Goal: Communication & Community: Answer question/provide support

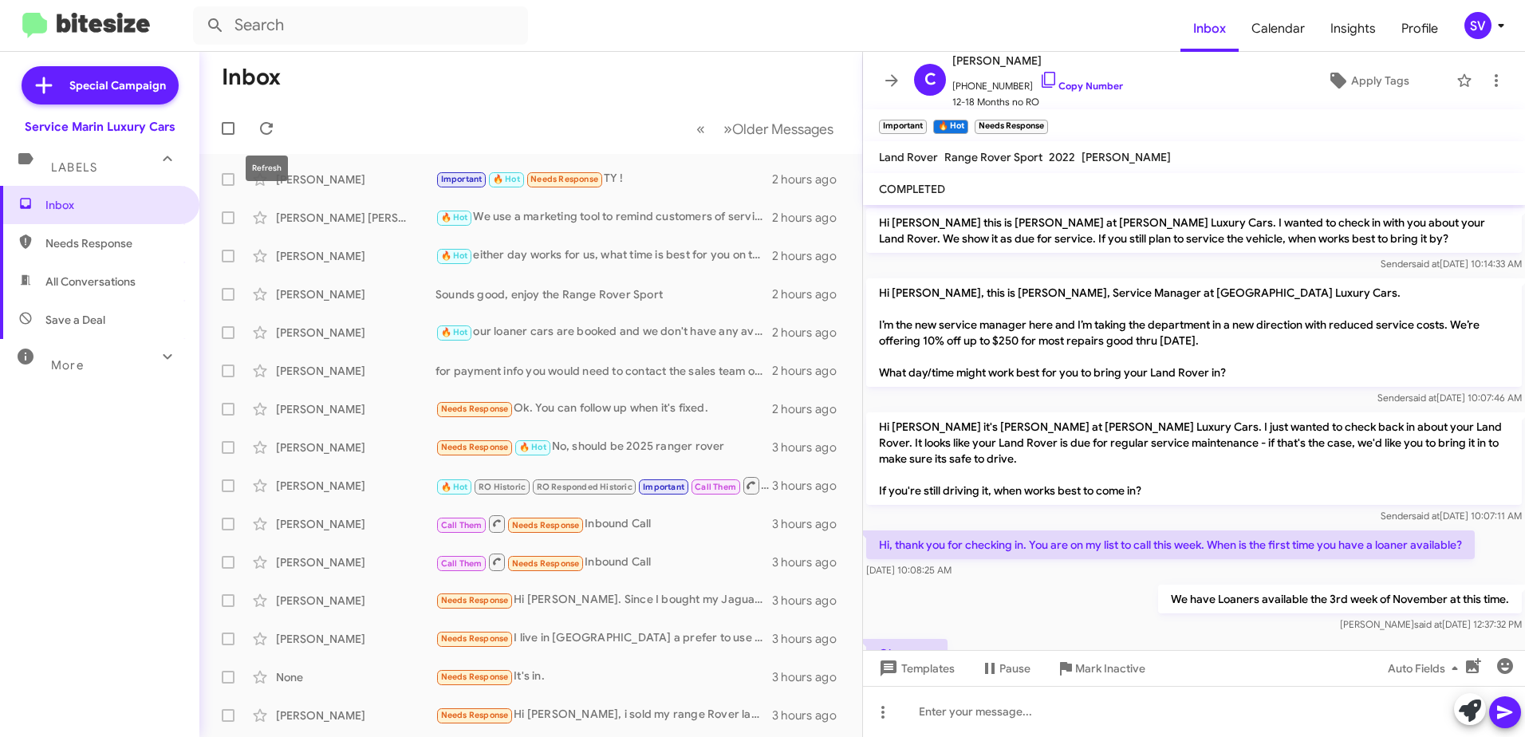
scroll to position [429, 0]
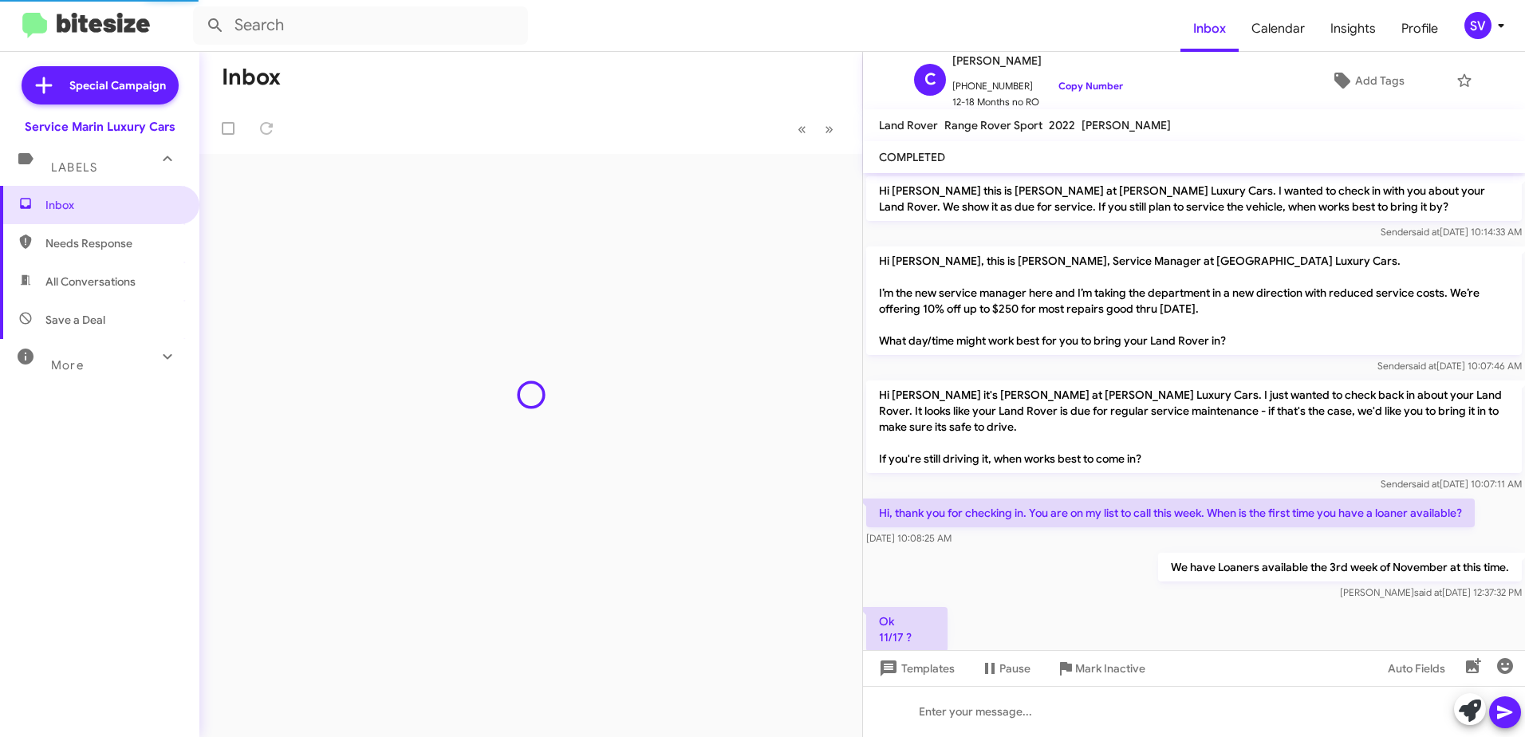
scroll to position [397, 0]
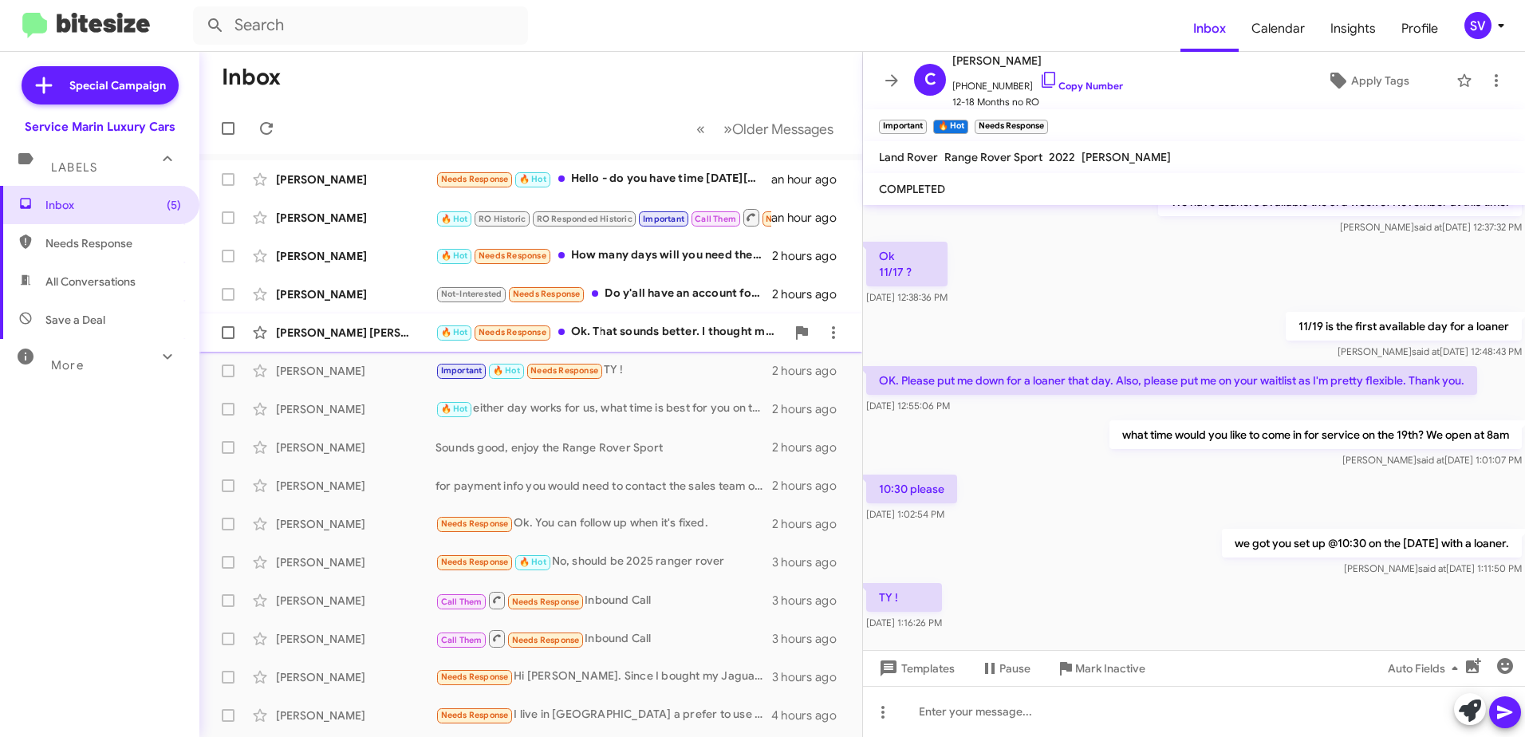
click at [616, 334] on div "🔥 Hot Needs Response Ok. That sounds better. I thought maybe someone did not pu…" at bounding box center [610, 332] width 350 height 18
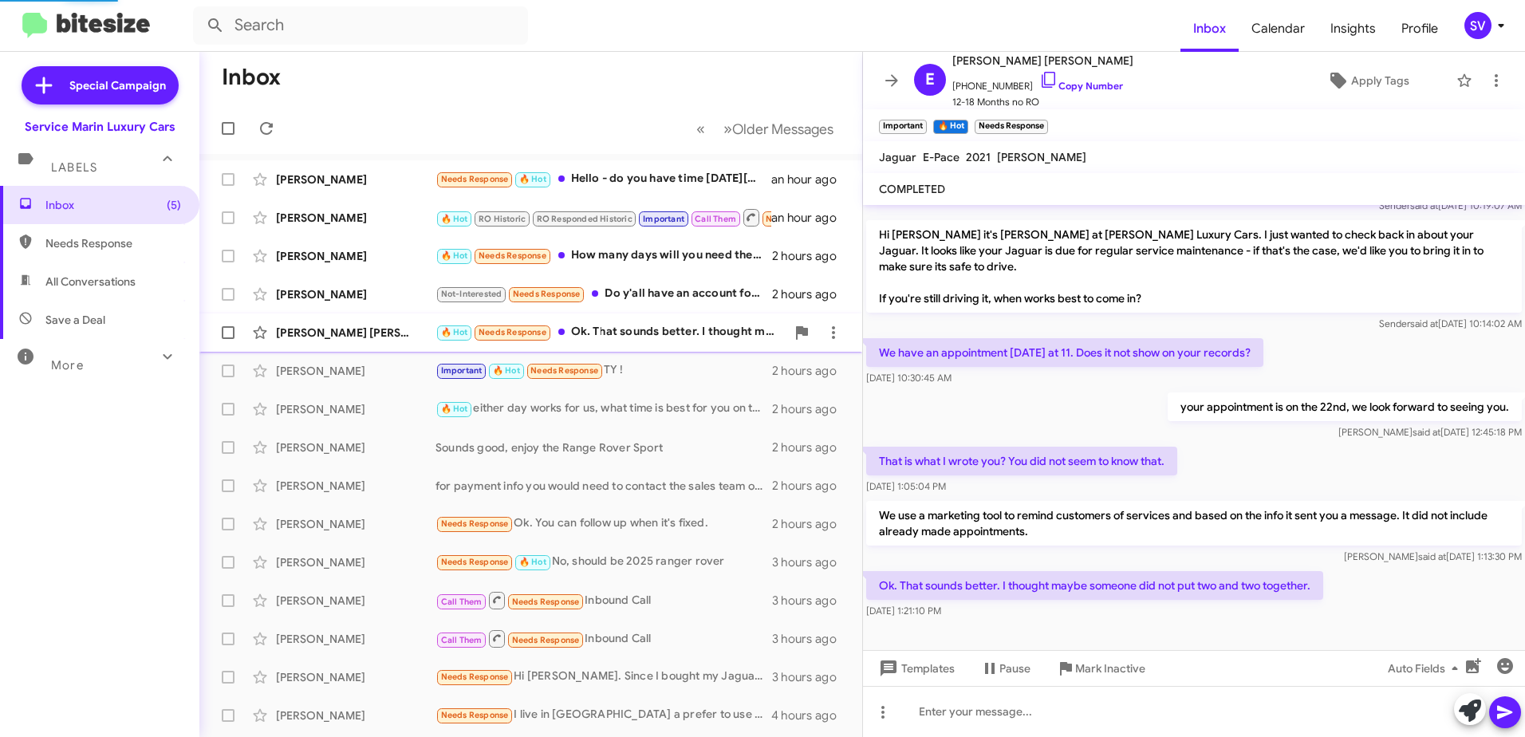
scroll to position [138, 0]
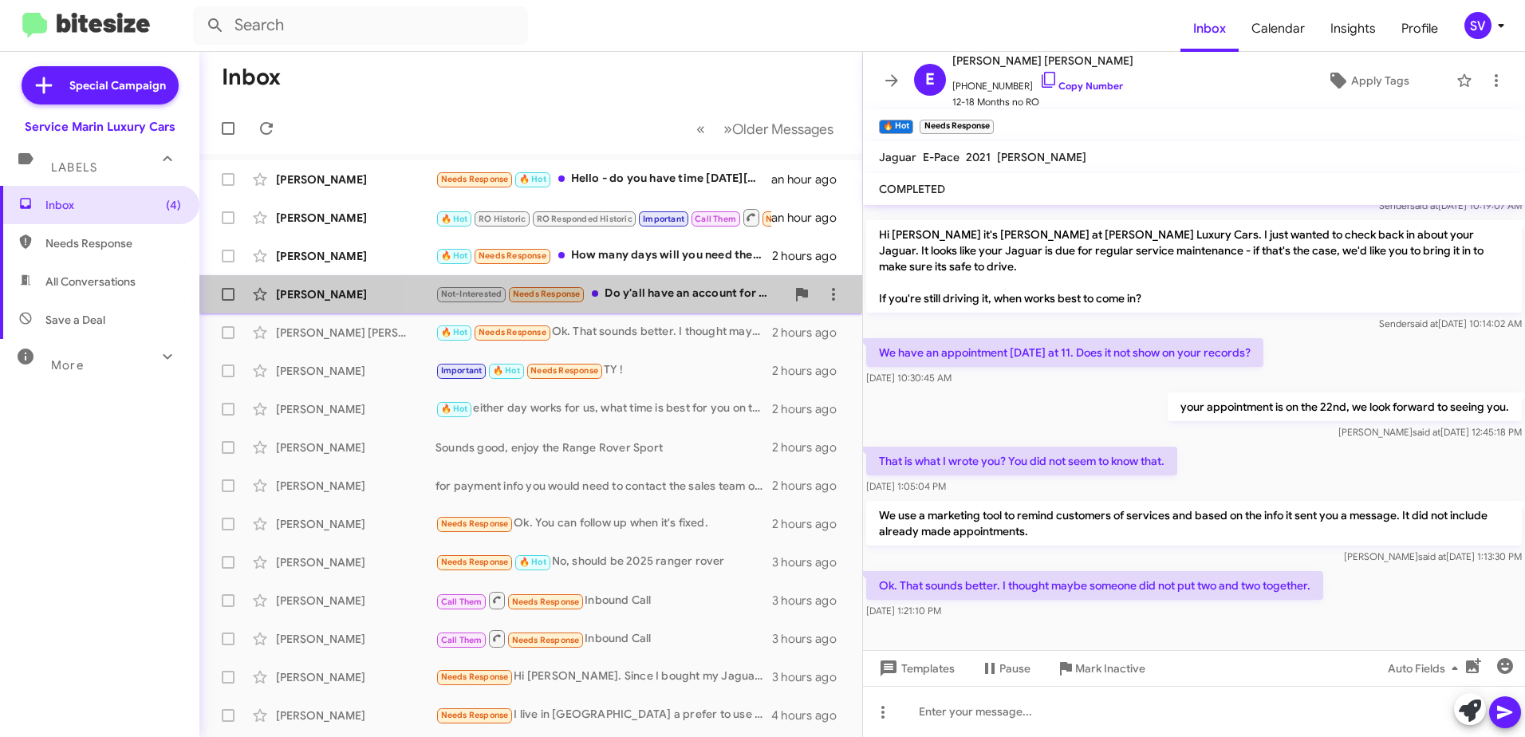
click at [683, 293] on div "Not-Interested Needs Response Do y'all have an account for me to see what cars …" at bounding box center [610, 294] width 350 height 18
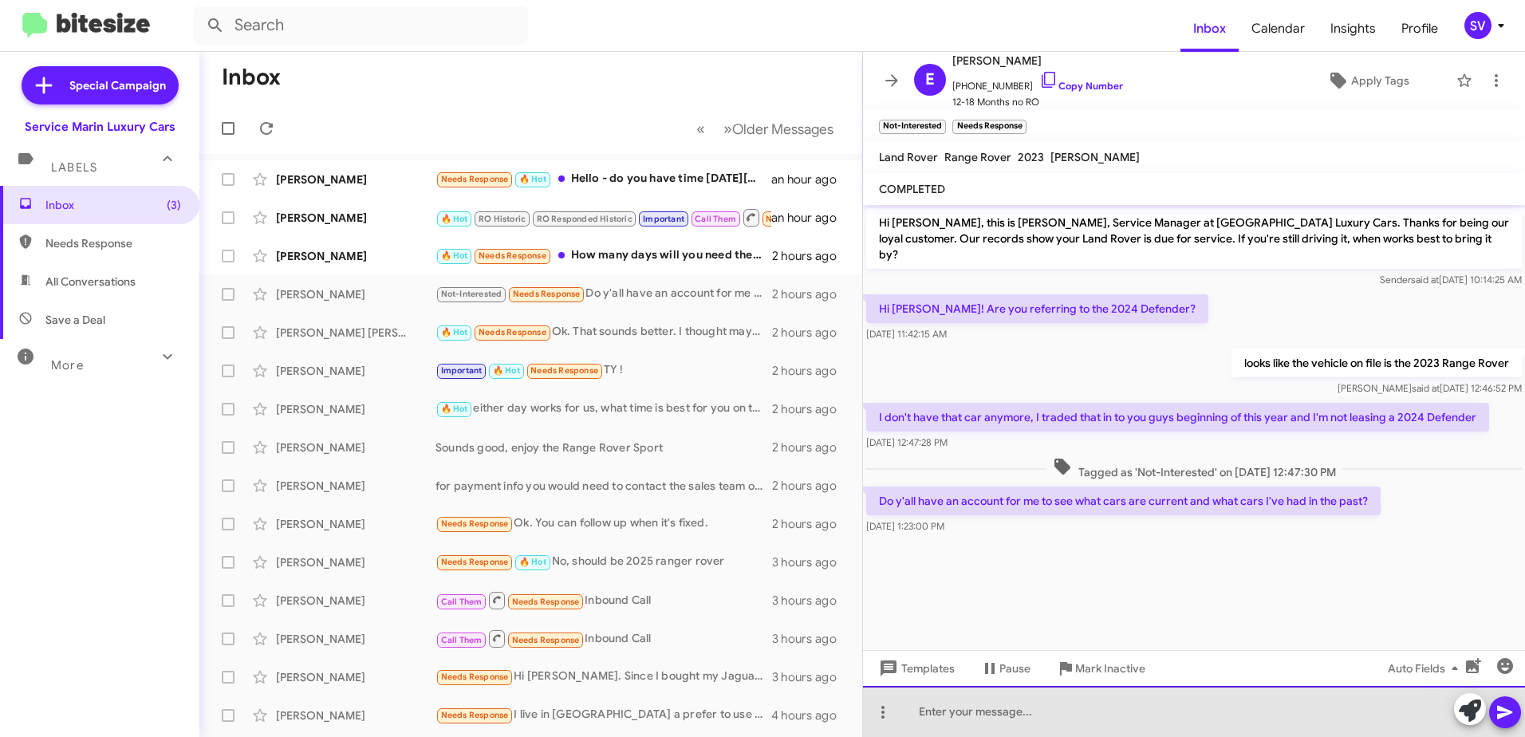
click at [1069, 715] on div at bounding box center [1194, 711] width 662 height 51
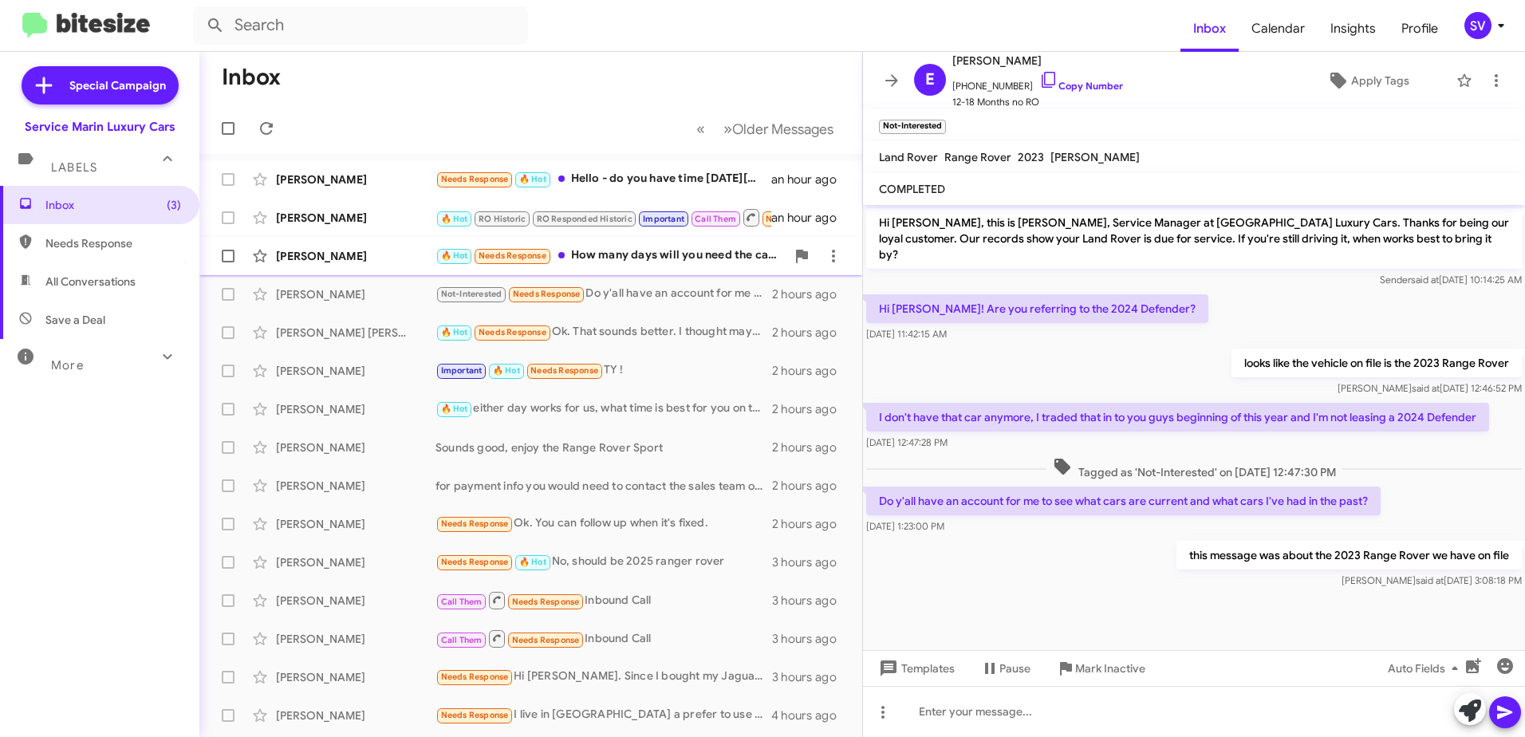
click at [630, 259] on div "🔥 Hot Needs Response How many days will you need the car?" at bounding box center [610, 255] width 350 height 18
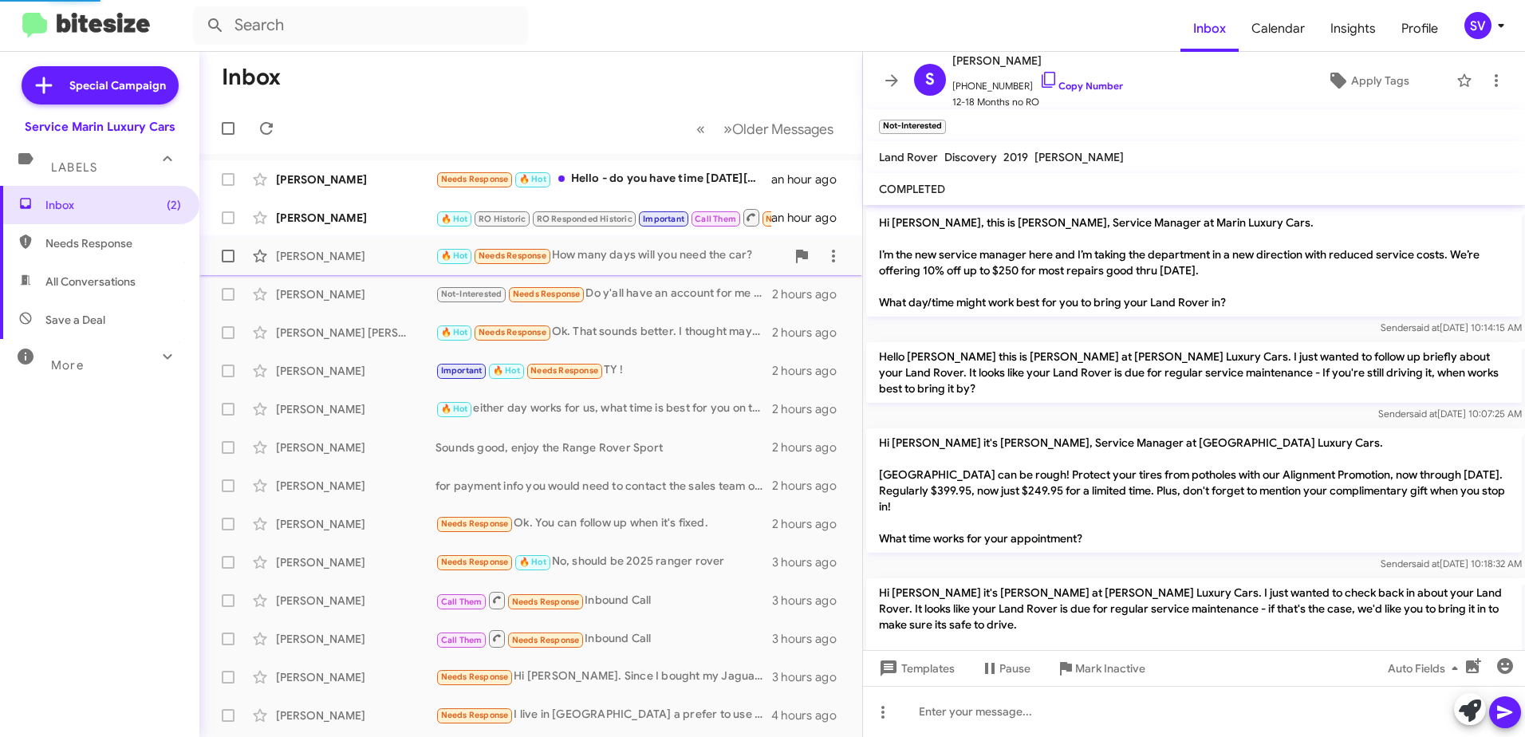
scroll to position [292, 0]
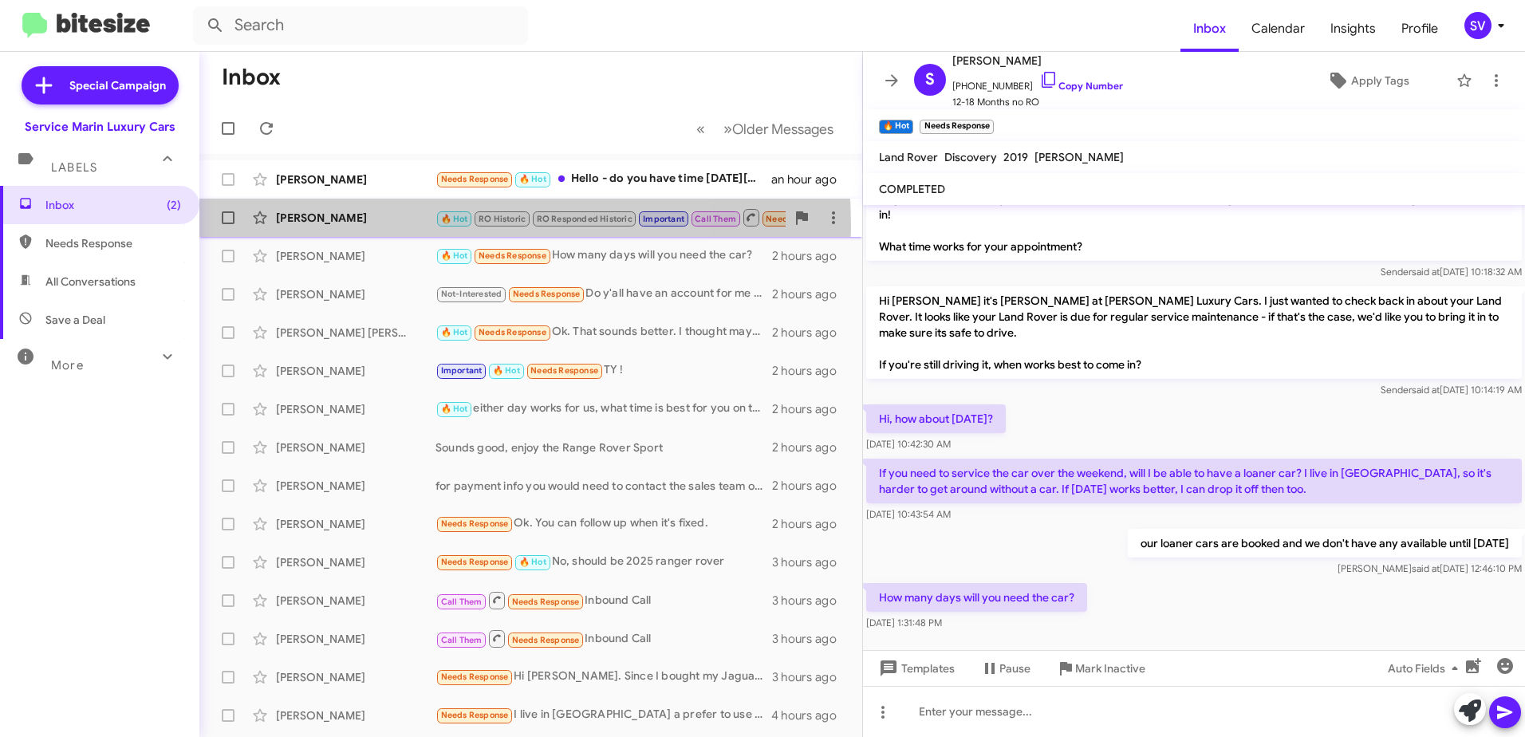
click at [375, 226] on div "[PERSON_NAME] 🔥 Hot RO Historic RO Responded Historic Important Call Them Needs…" at bounding box center [530, 218] width 637 height 32
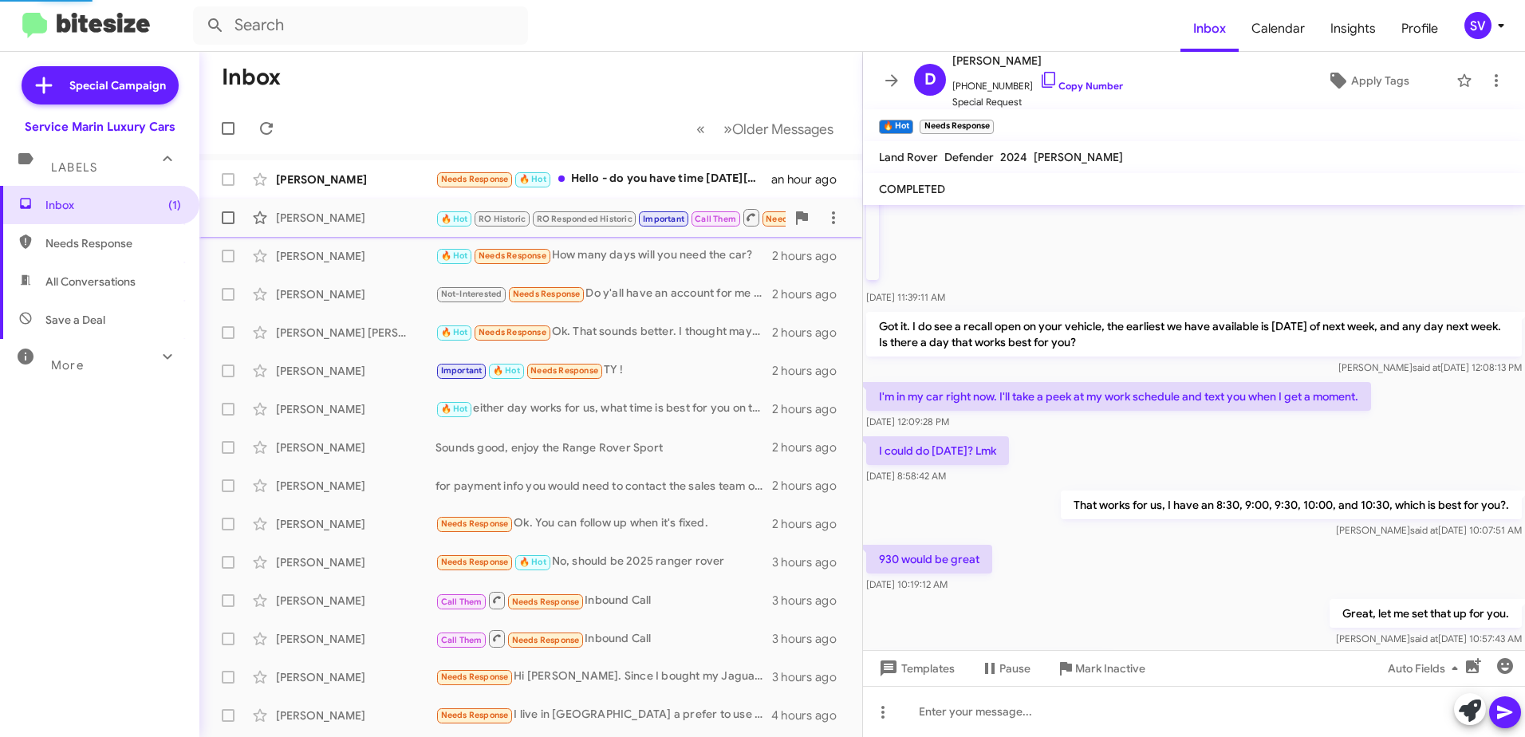
scroll to position [1069, 0]
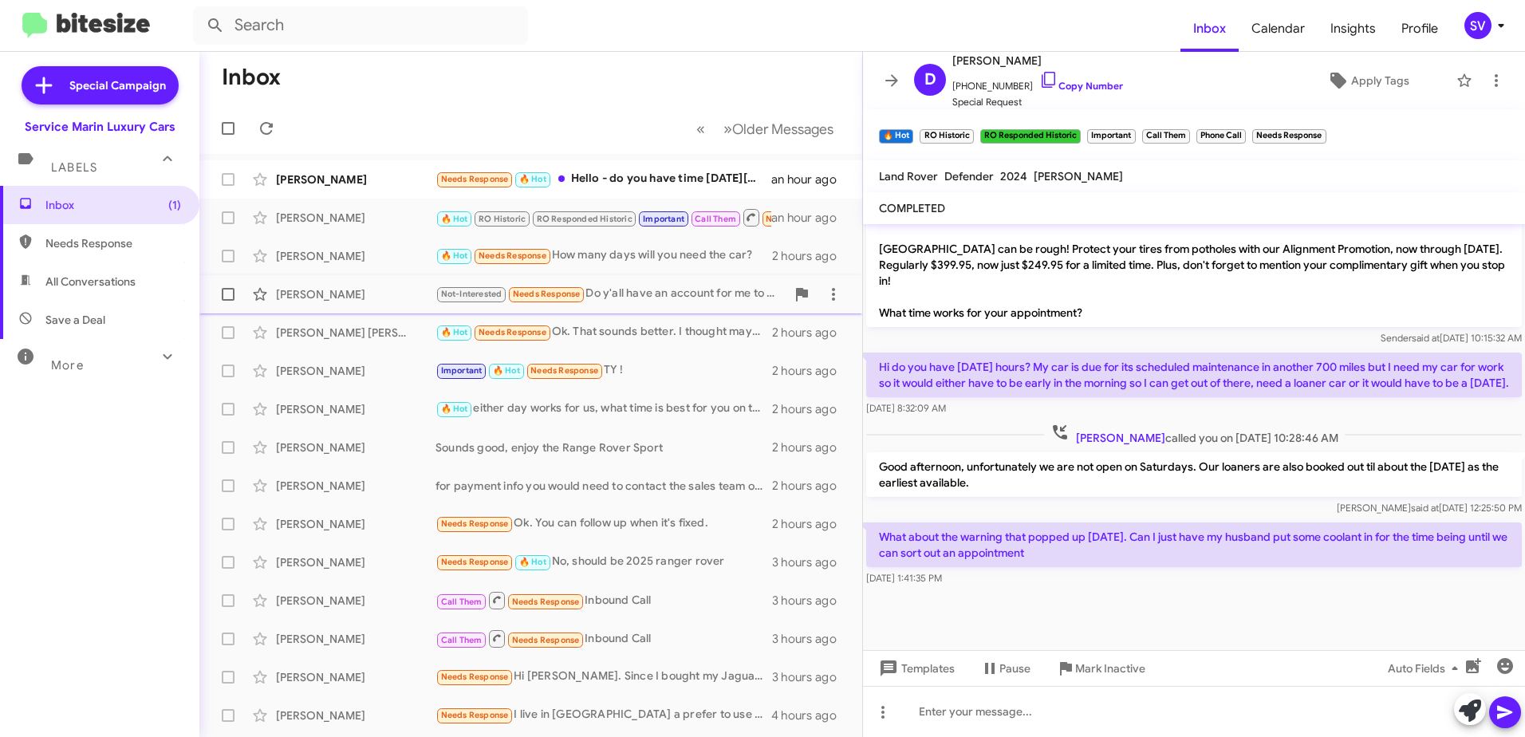
click at [679, 293] on div "Not-Interested Needs Response Do y'all have an account for me to see what cars …" at bounding box center [610, 294] width 350 height 18
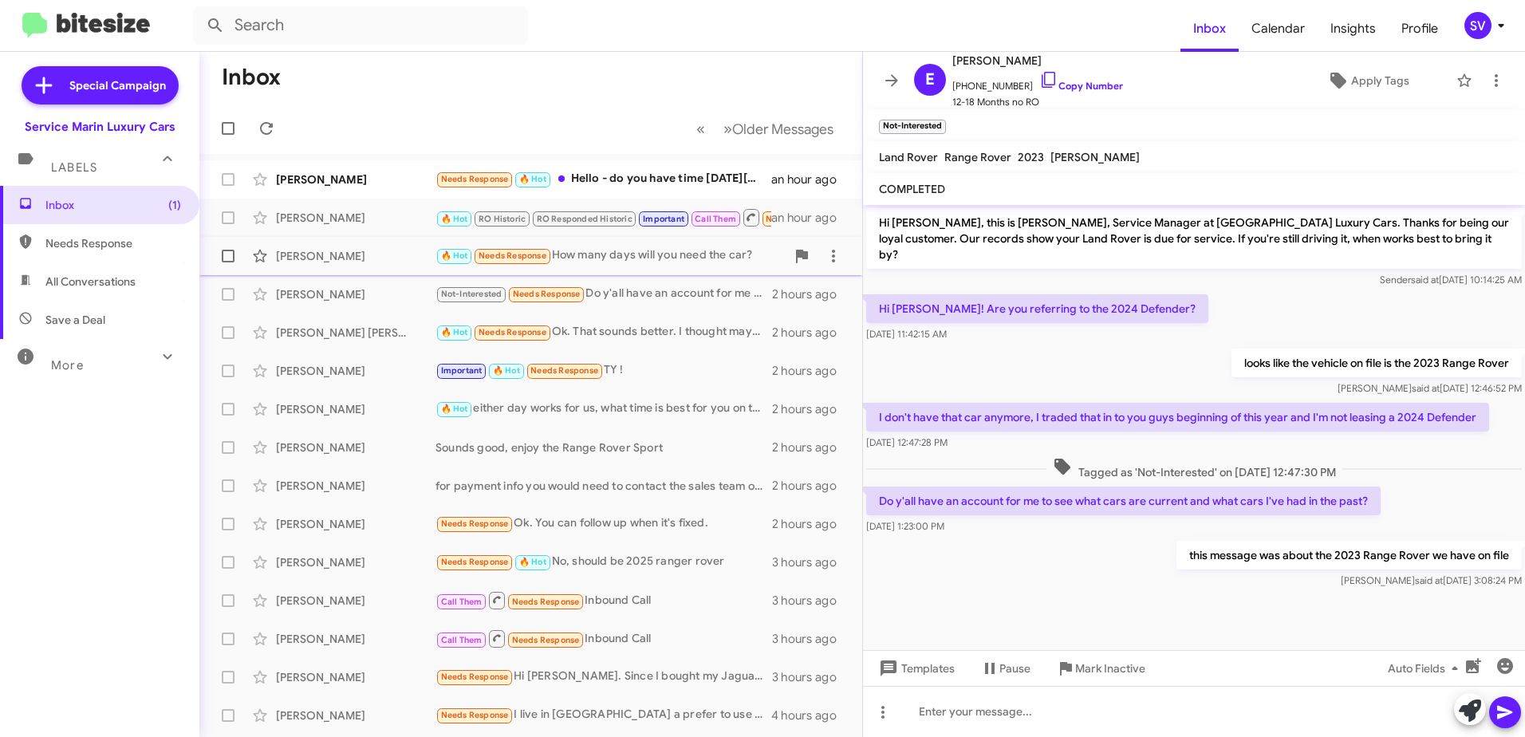
click at [646, 258] on div "🔥 Hot Needs Response How many days will you need the car?" at bounding box center [610, 255] width 350 height 18
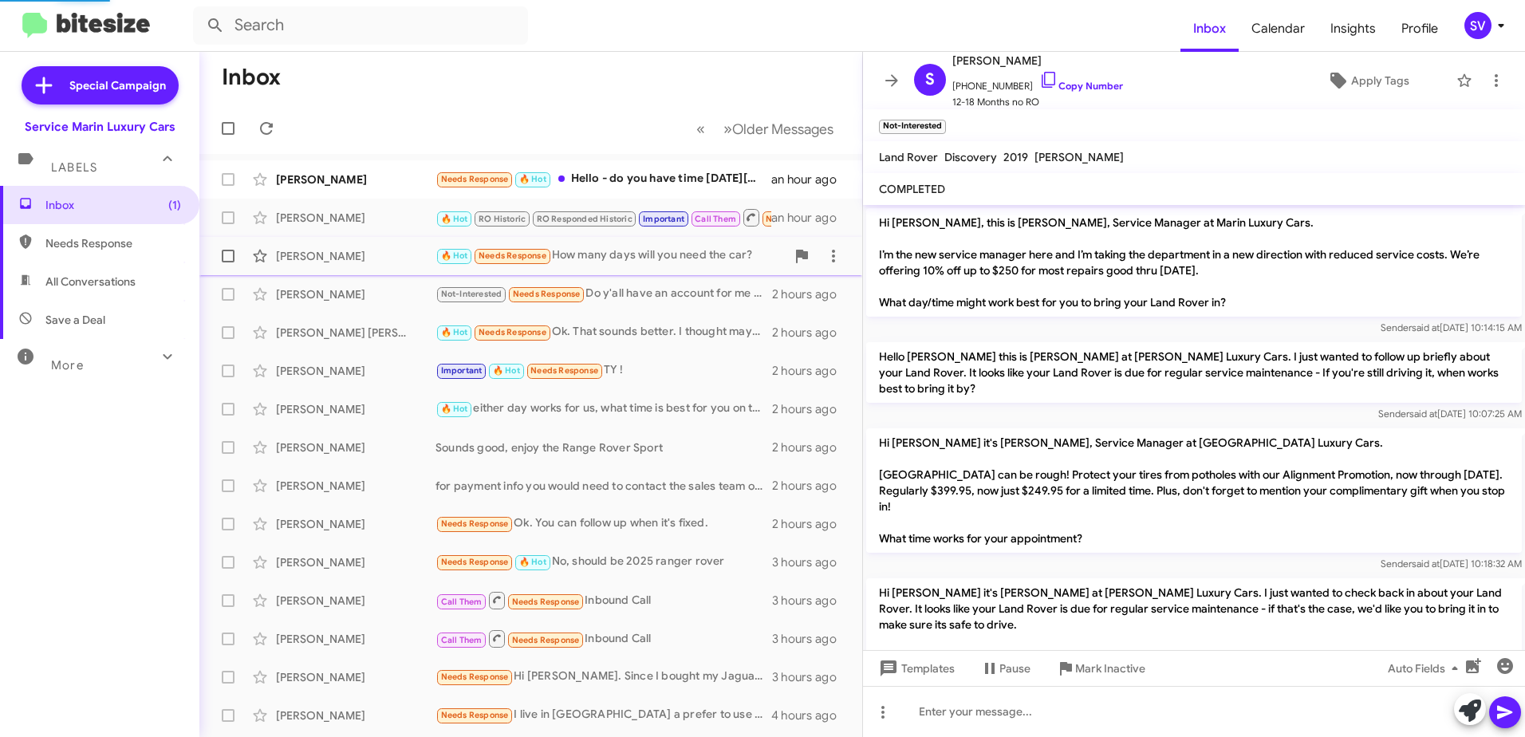
scroll to position [292, 0]
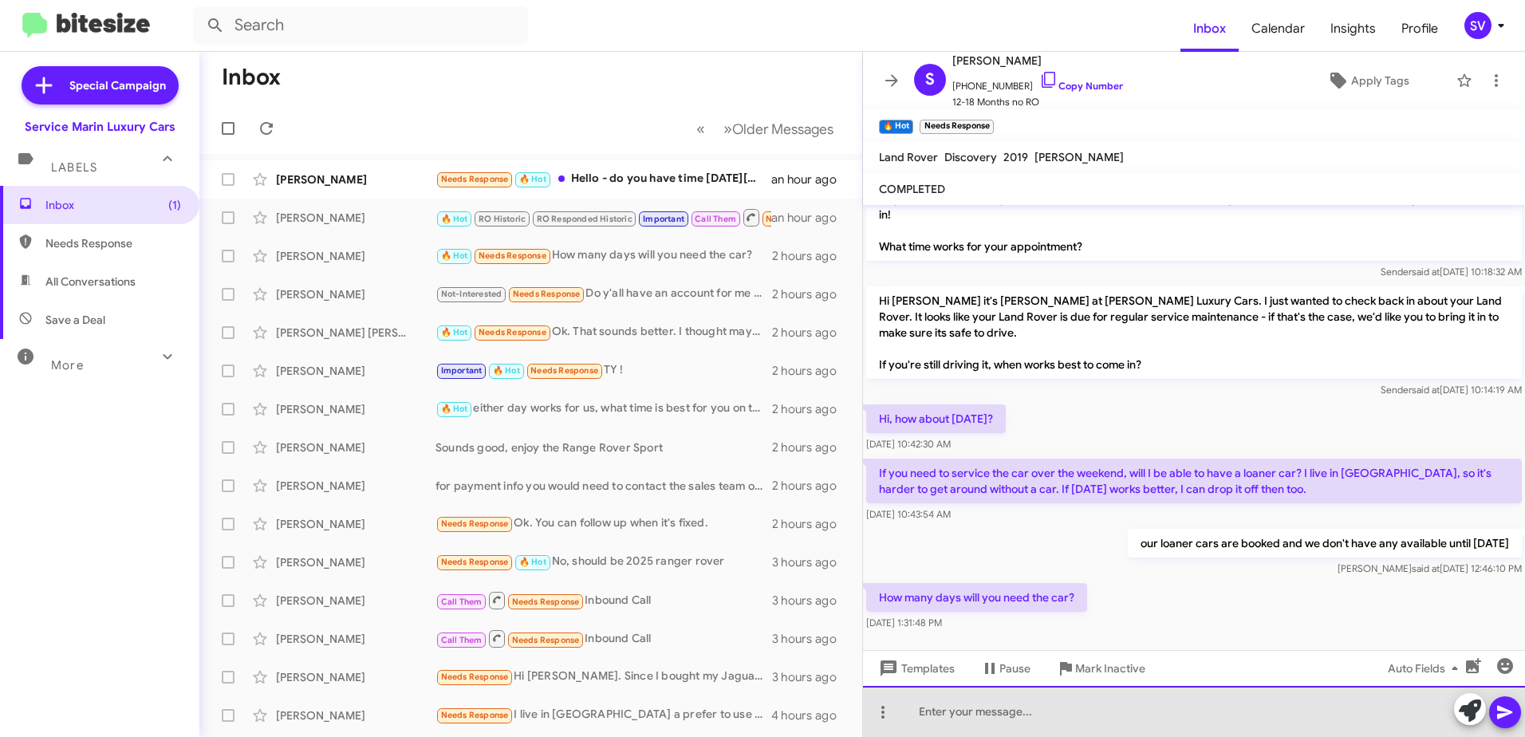
click at [988, 723] on div at bounding box center [1194, 711] width 662 height 51
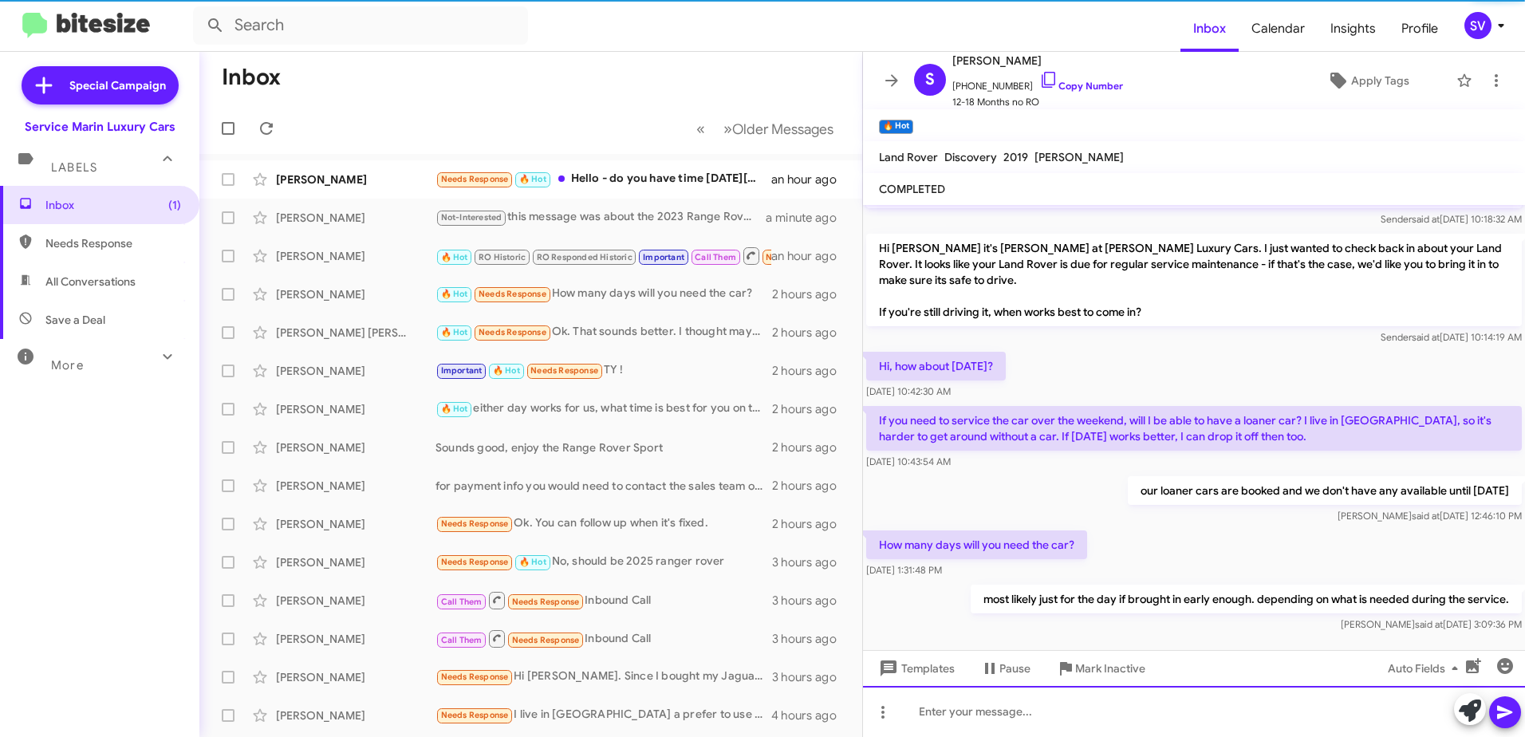
scroll to position [350, 0]
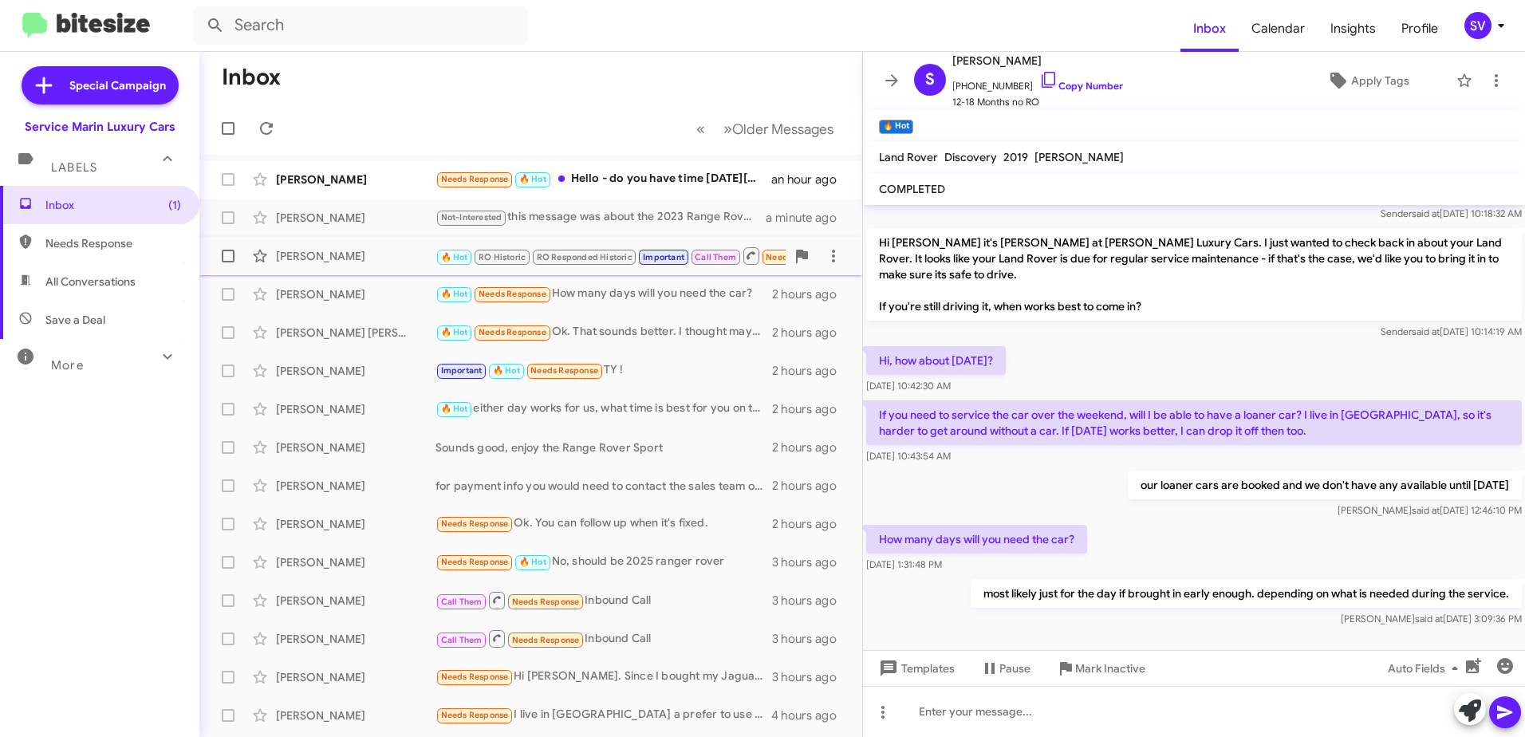
click at [359, 262] on div "[PERSON_NAME]" at bounding box center [356, 256] width 160 height 16
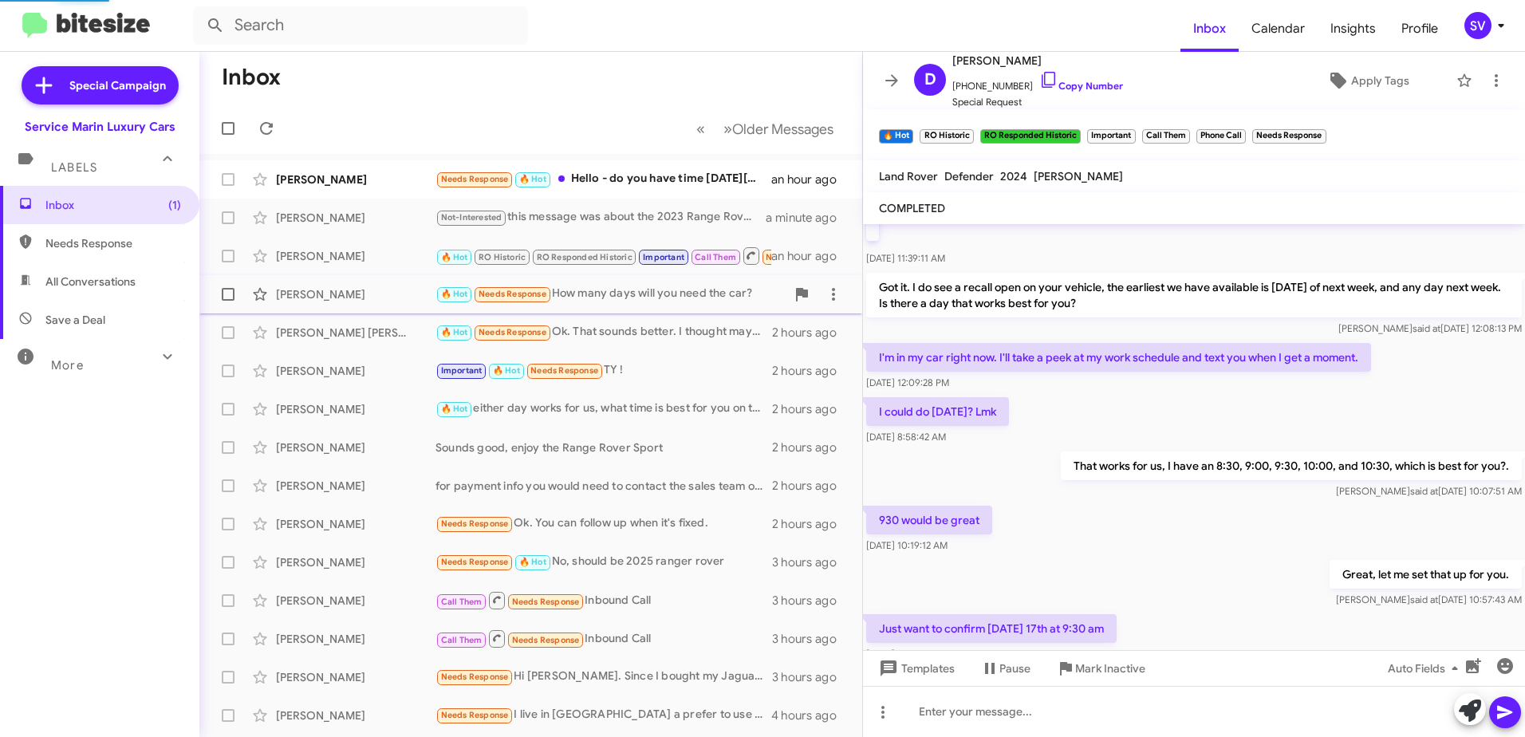
scroll to position [1069, 0]
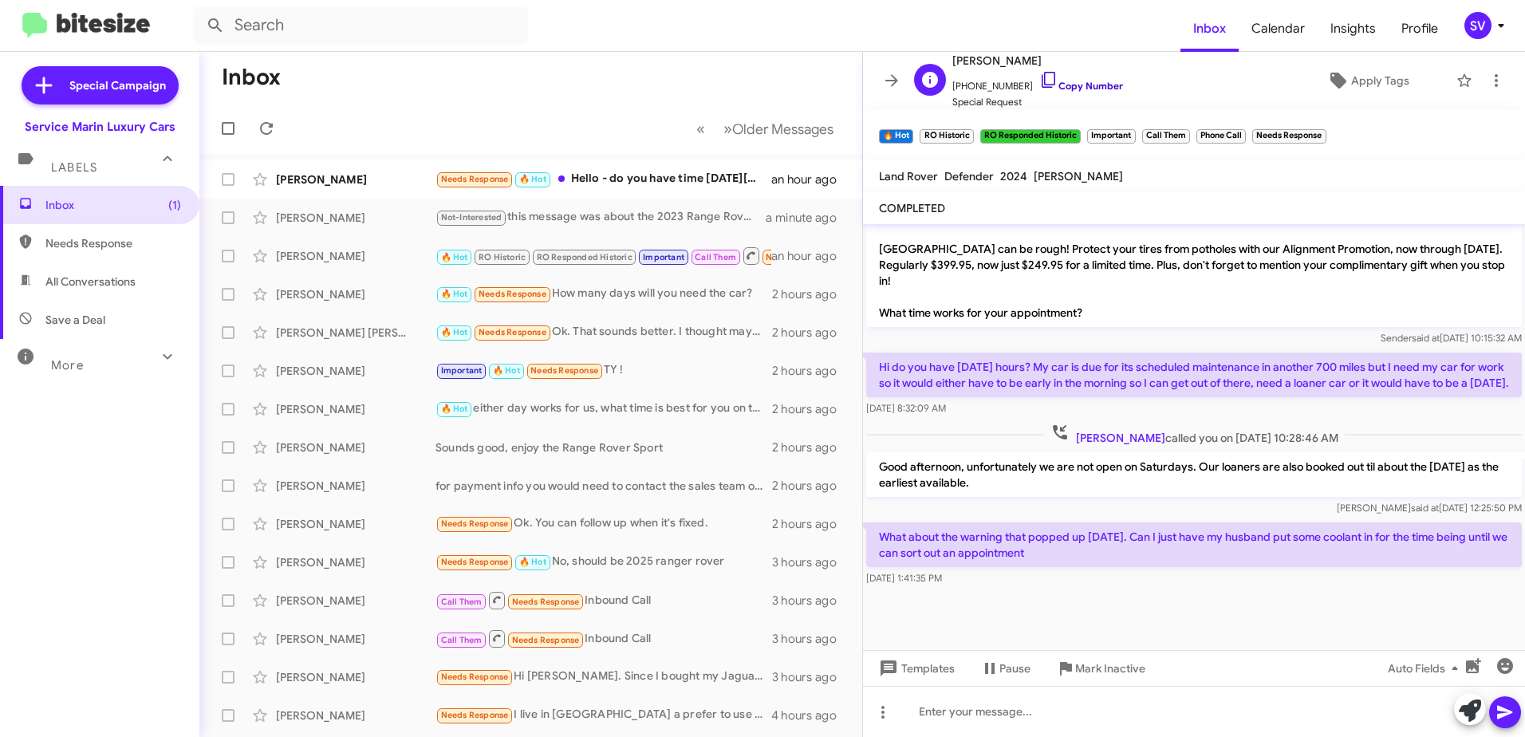
click at [1042, 82] on icon at bounding box center [1049, 80] width 14 height 16
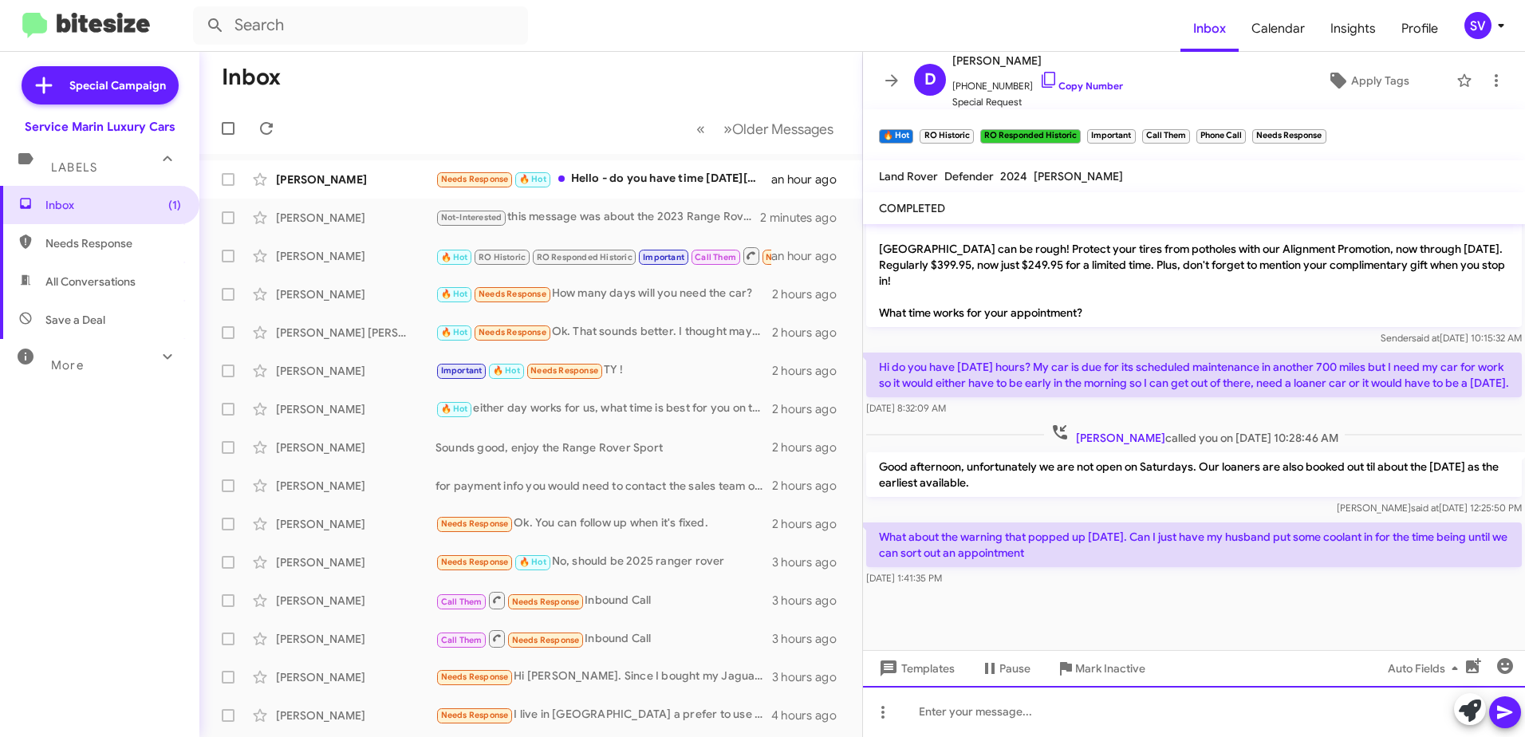
click at [999, 709] on div at bounding box center [1194, 711] width 662 height 51
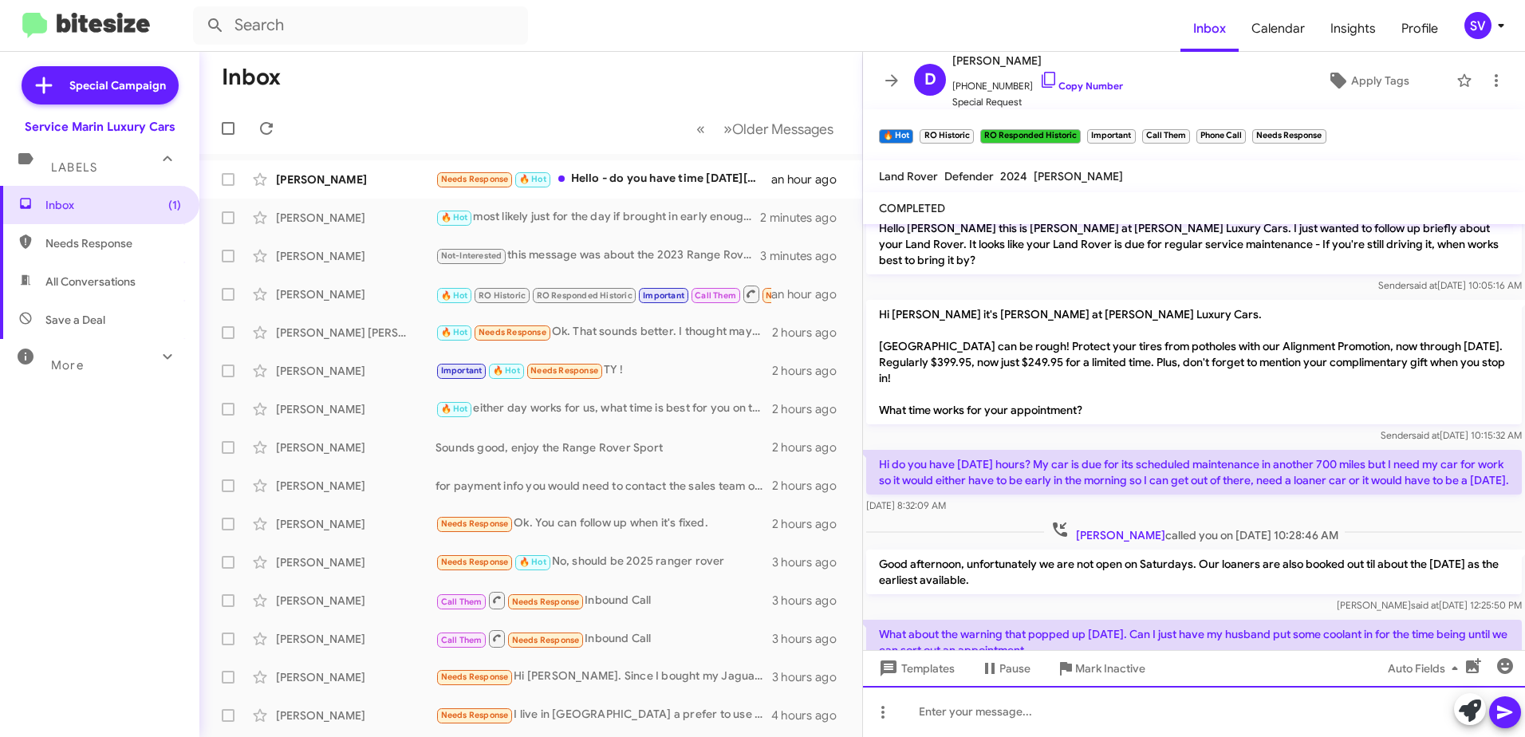
scroll to position [1571, 0]
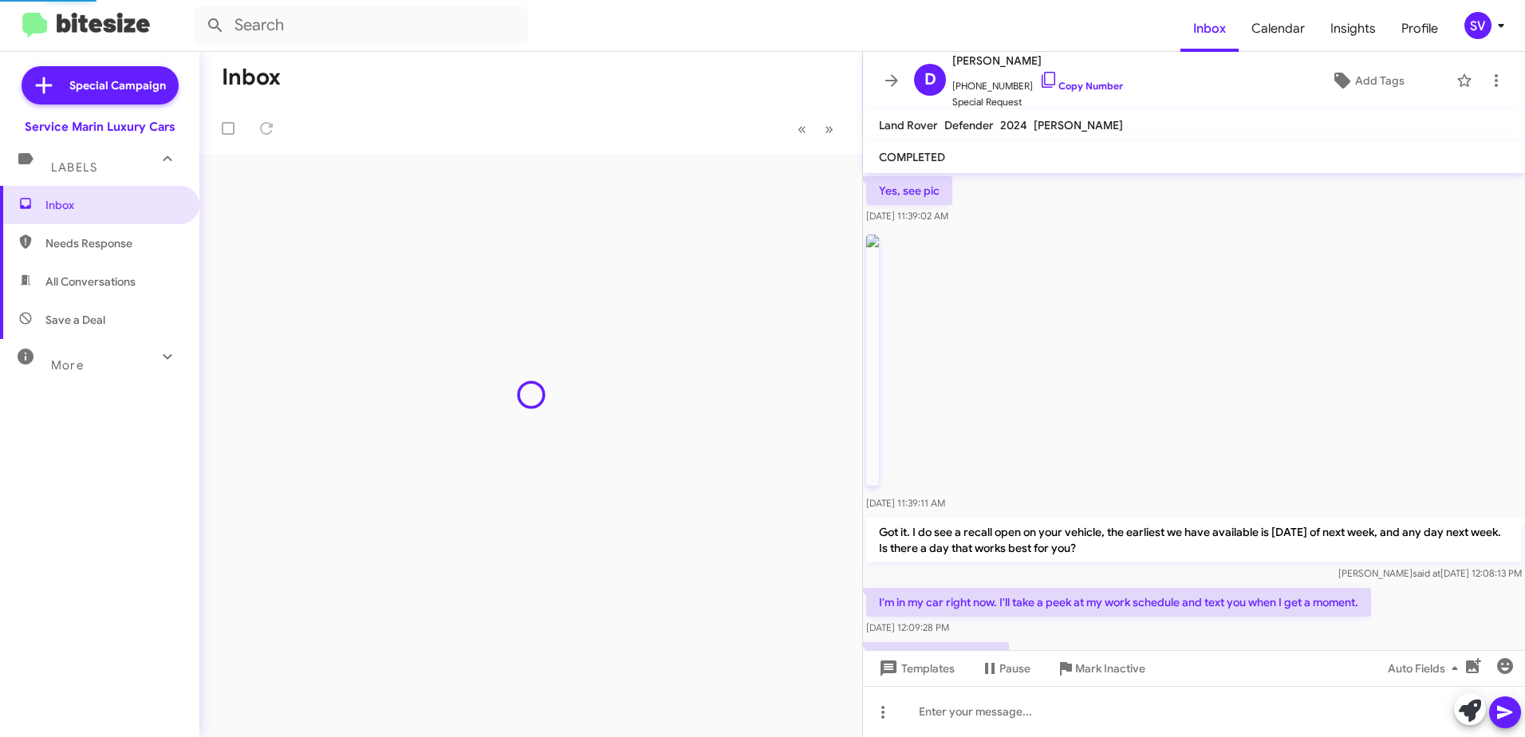
scroll to position [1038, 0]
